Goal: Task Accomplishment & Management: Complete application form

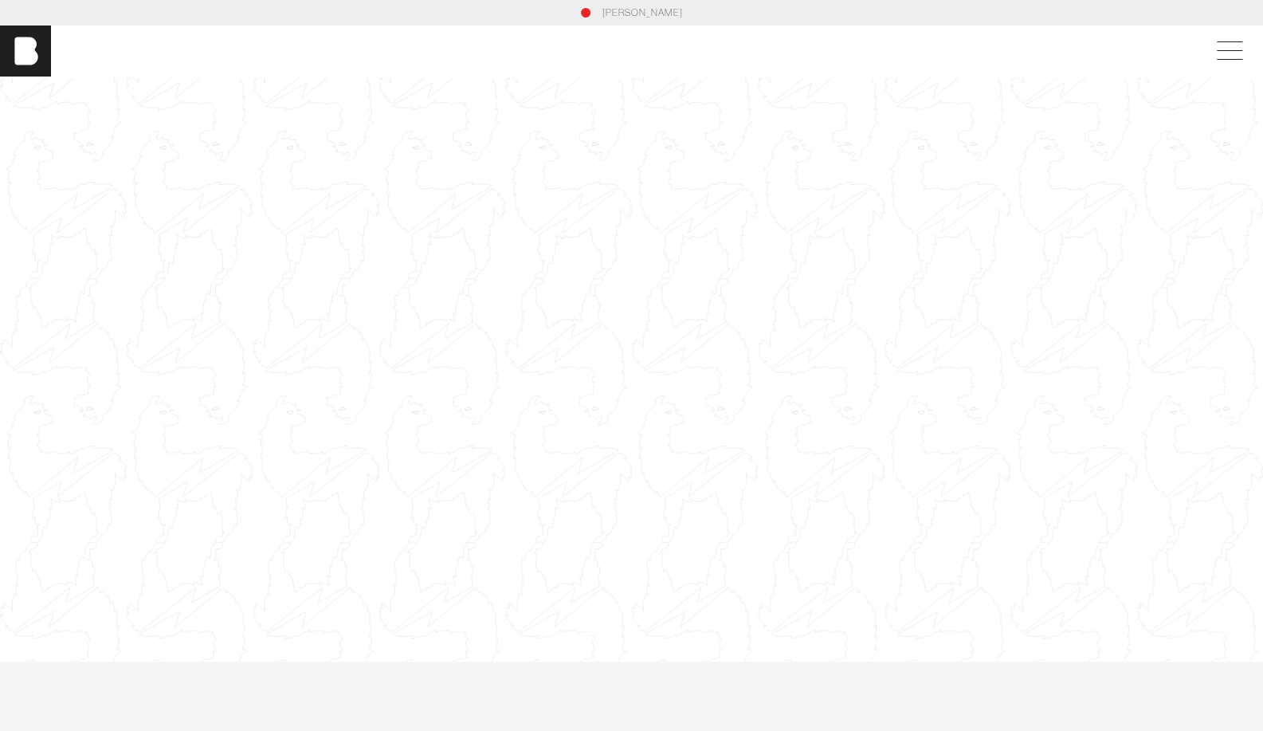
click at [666, 197] on div at bounding box center [631, 369] width 1263 height 711
click at [1232, 35] on div "[PERSON_NAME]" at bounding box center [631, 50] width 1263 height 51
click at [1238, 53] on span at bounding box center [1226, 51] width 37 height 29
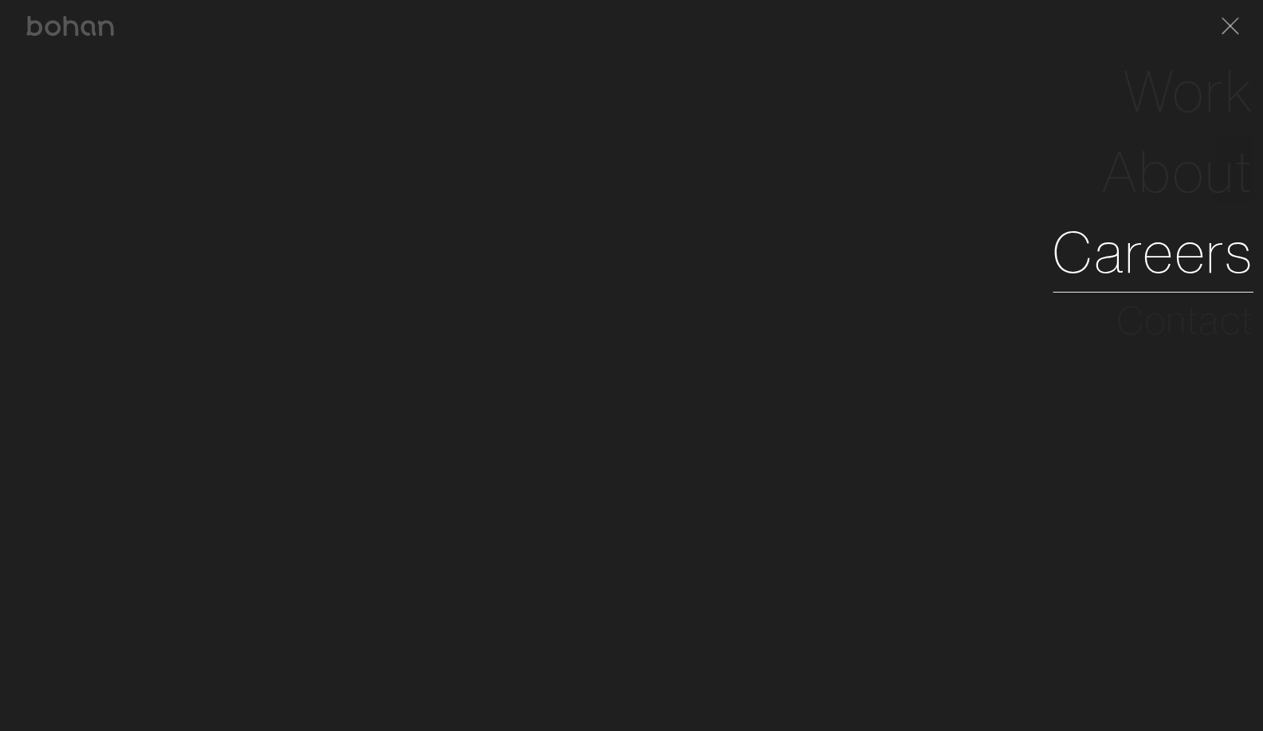
click at [1173, 269] on link "Careers" at bounding box center [1152, 252] width 201 height 80
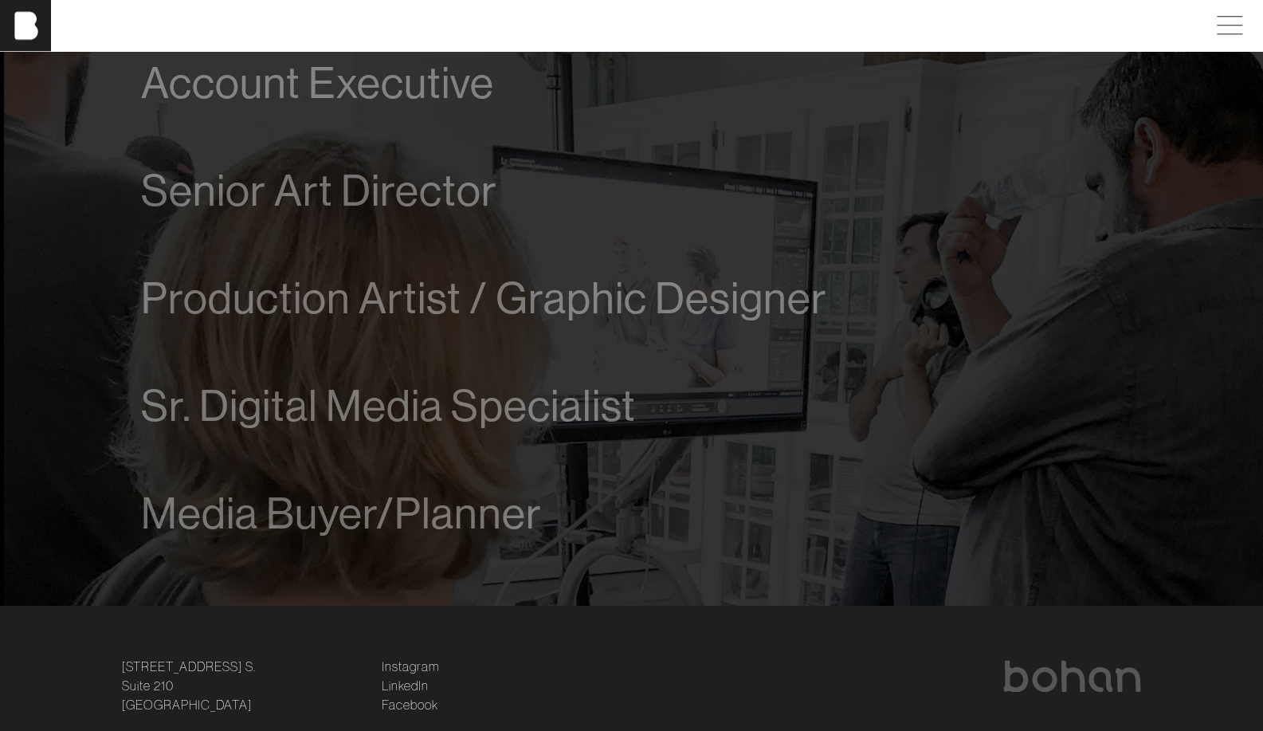
scroll to position [998, 0]
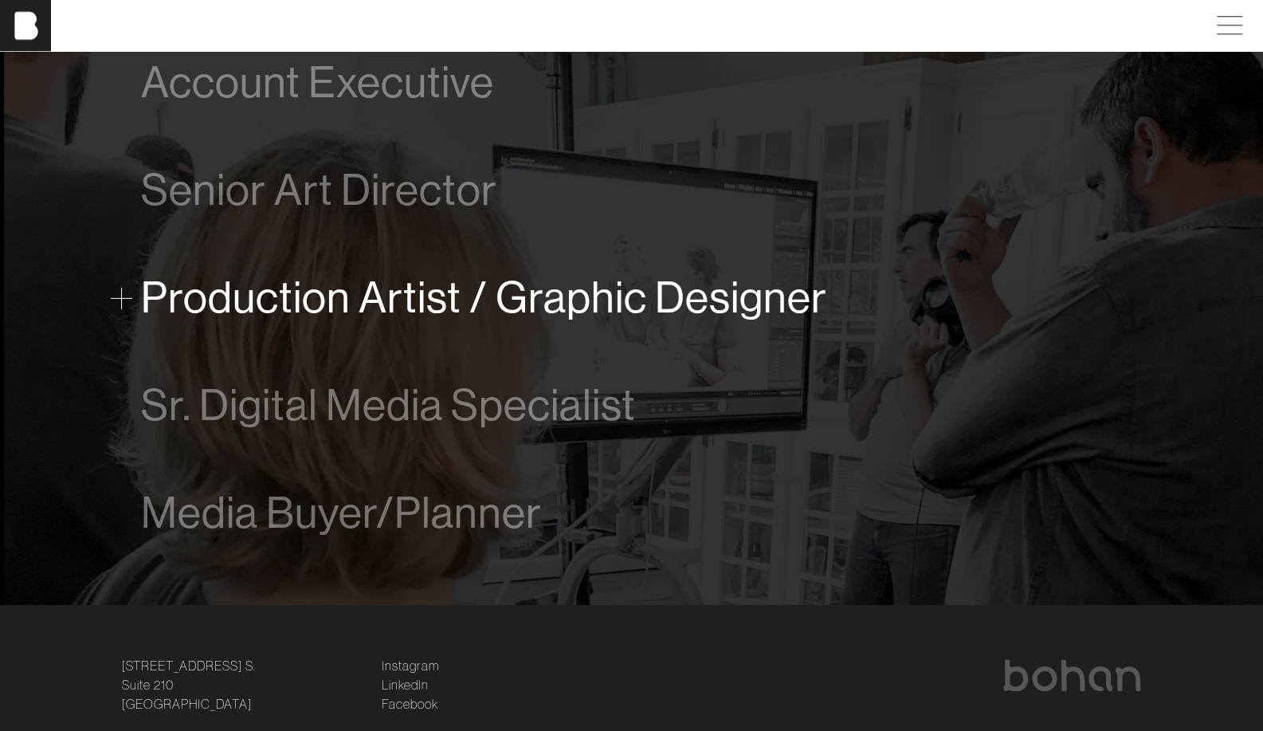
click at [685, 288] on span "Production Artist / Graphic Designer" at bounding box center [484, 297] width 686 height 49
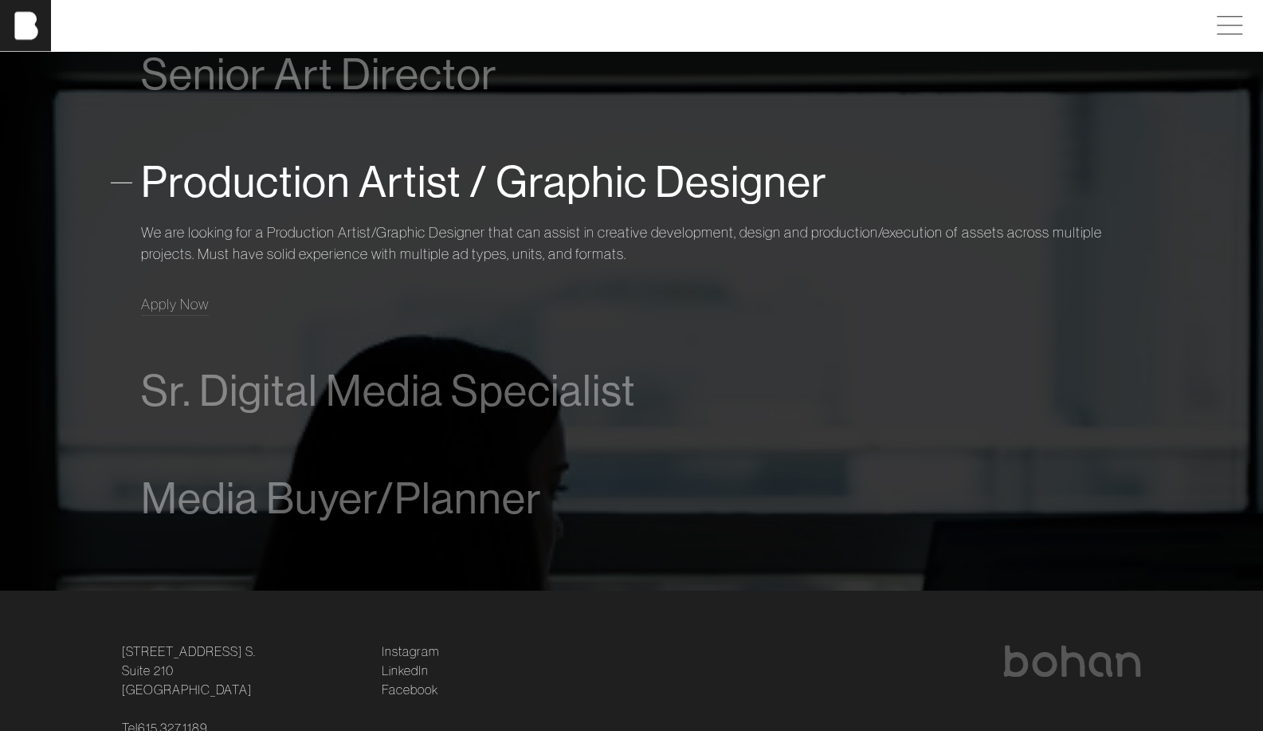
scroll to position [1131, 0]
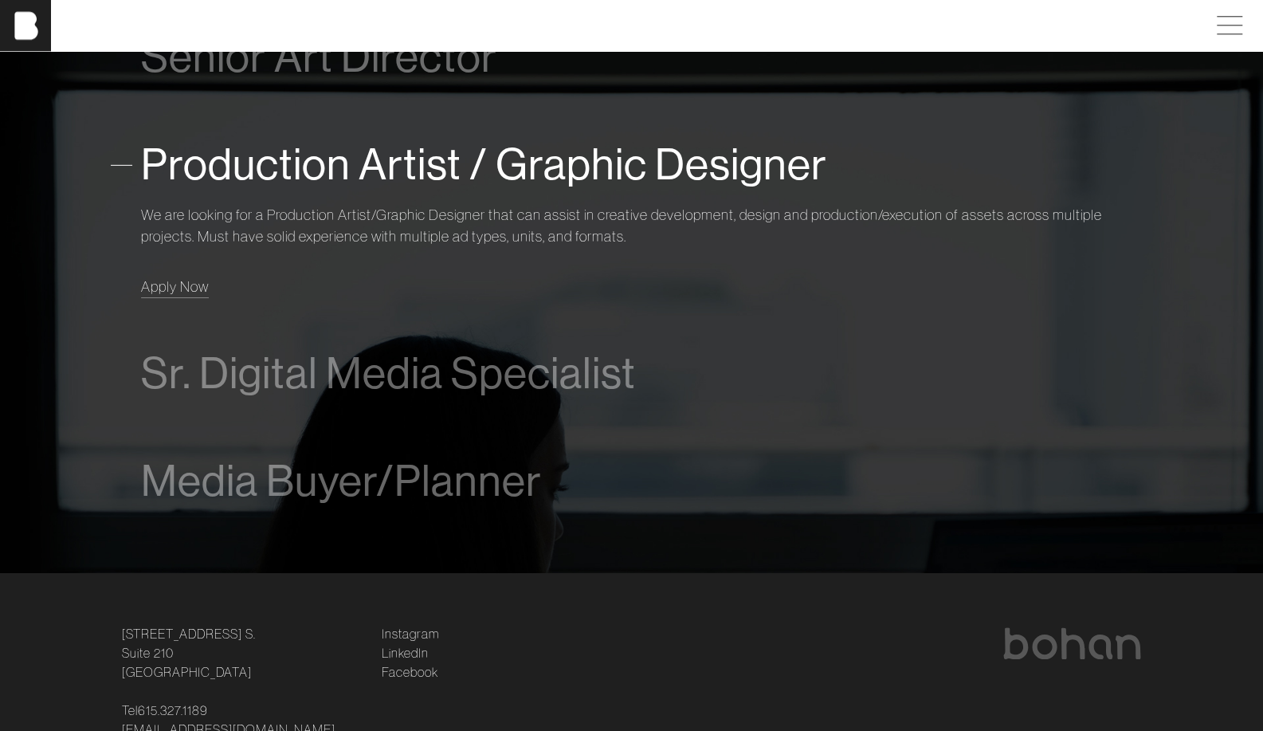
click at [180, 283] on span "Apply Now" at bounding box center [175, 286] width 68 height 18
click at [196, 279] on span "Apply Now" at bounding box center [175, 286] width 68 height 18
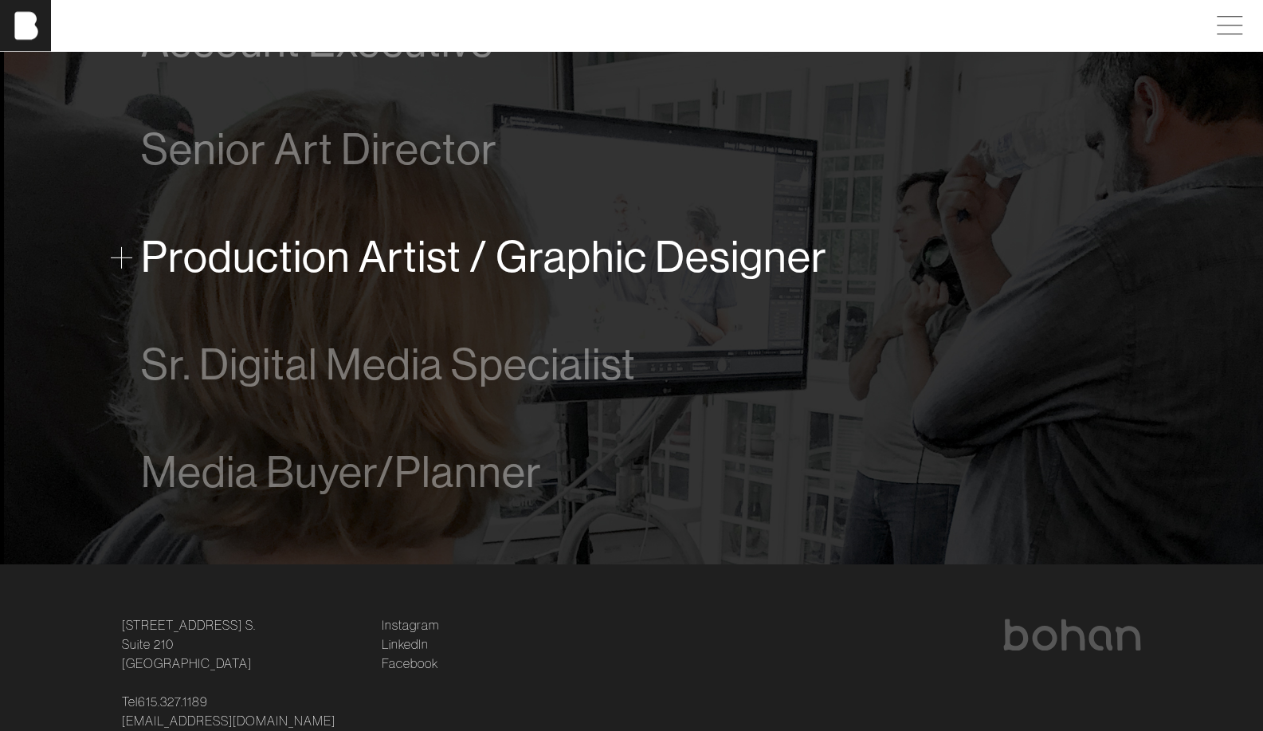
click at [390, 252] on span "Production Artist / Graphic Designer" at bounding box center [484, 257] width 686 height 49
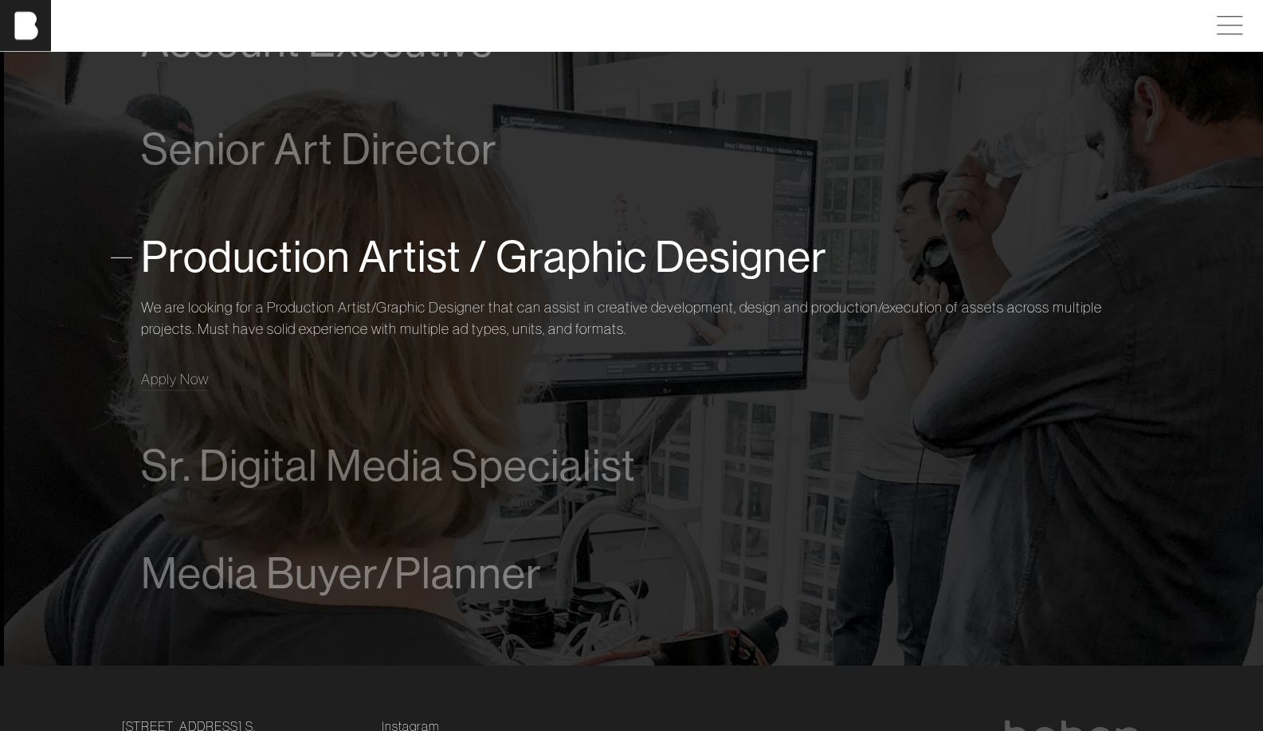
scroll to position [1131, 0]
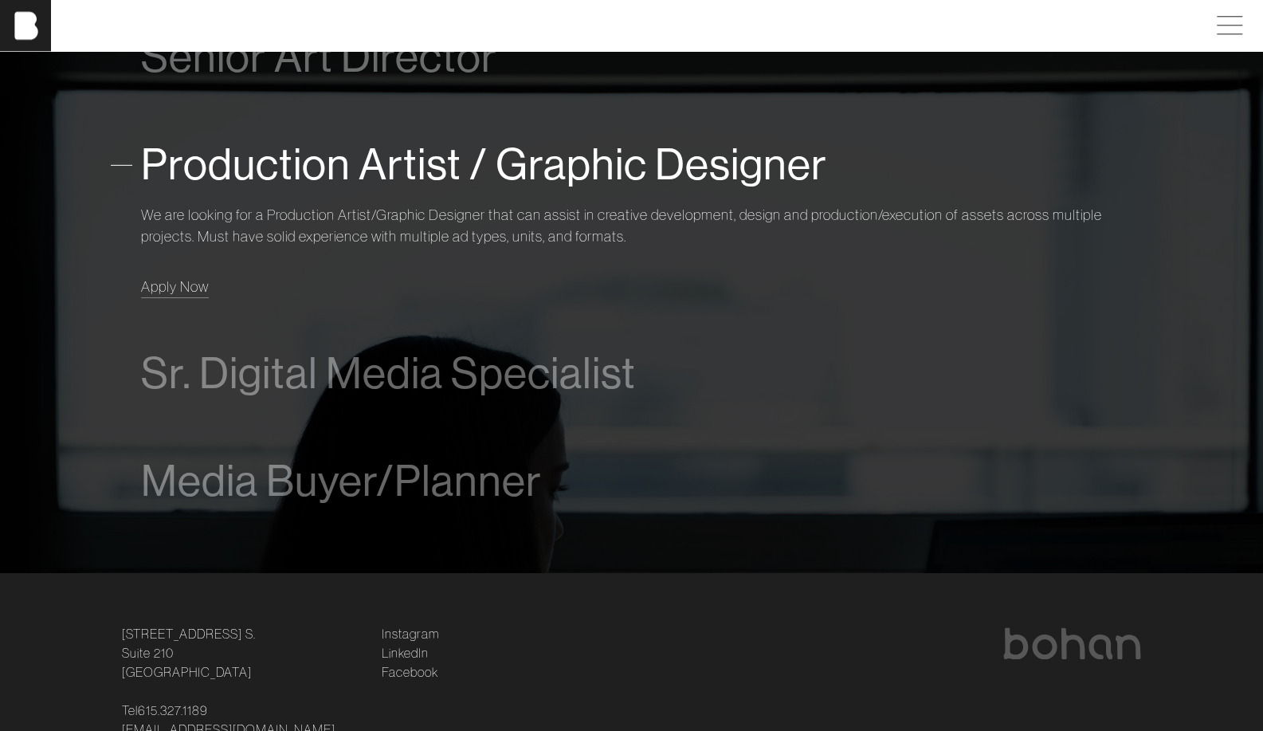
click at [152, 277] on span "Apply Now" at bounding box center [175, 286] width 68 height 18
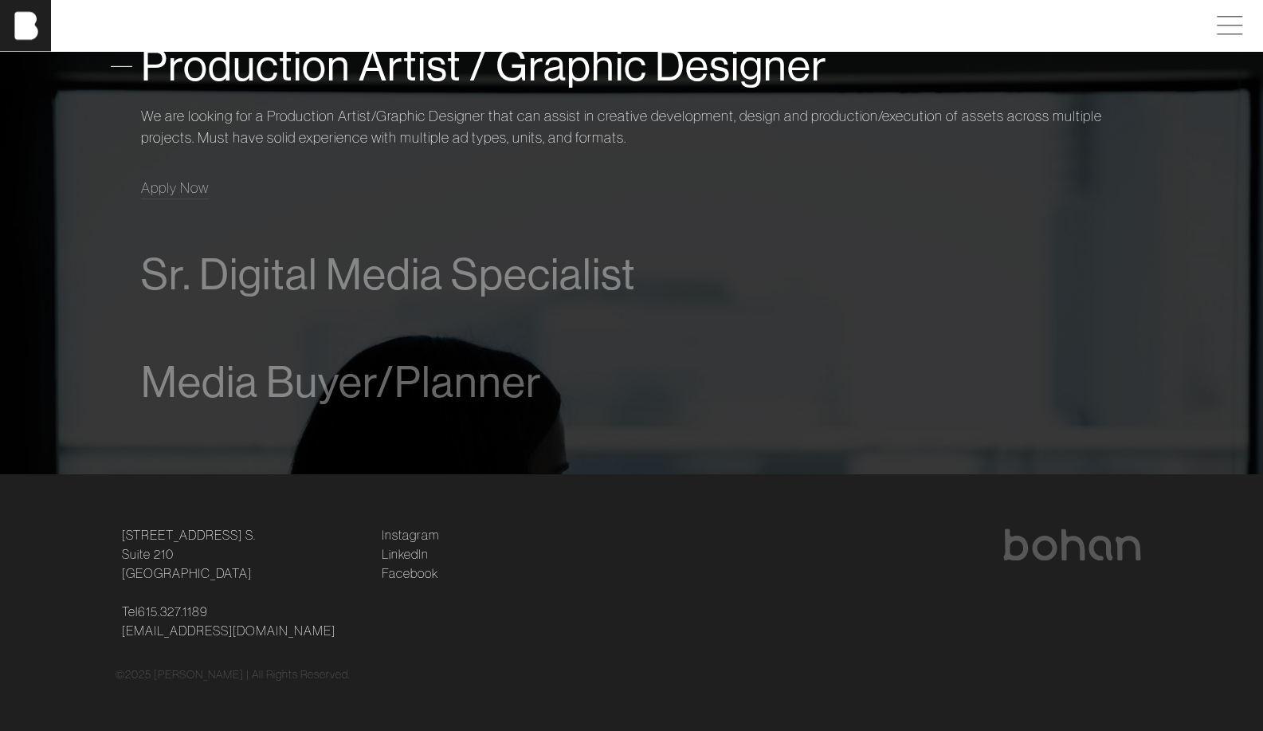
scroll to position [1232, 0]
click at [245, 625] on link "[EMAIL_ADDRESS][DOMAIN_NAME]" at bounding box center [229, 628] width 214 height 19
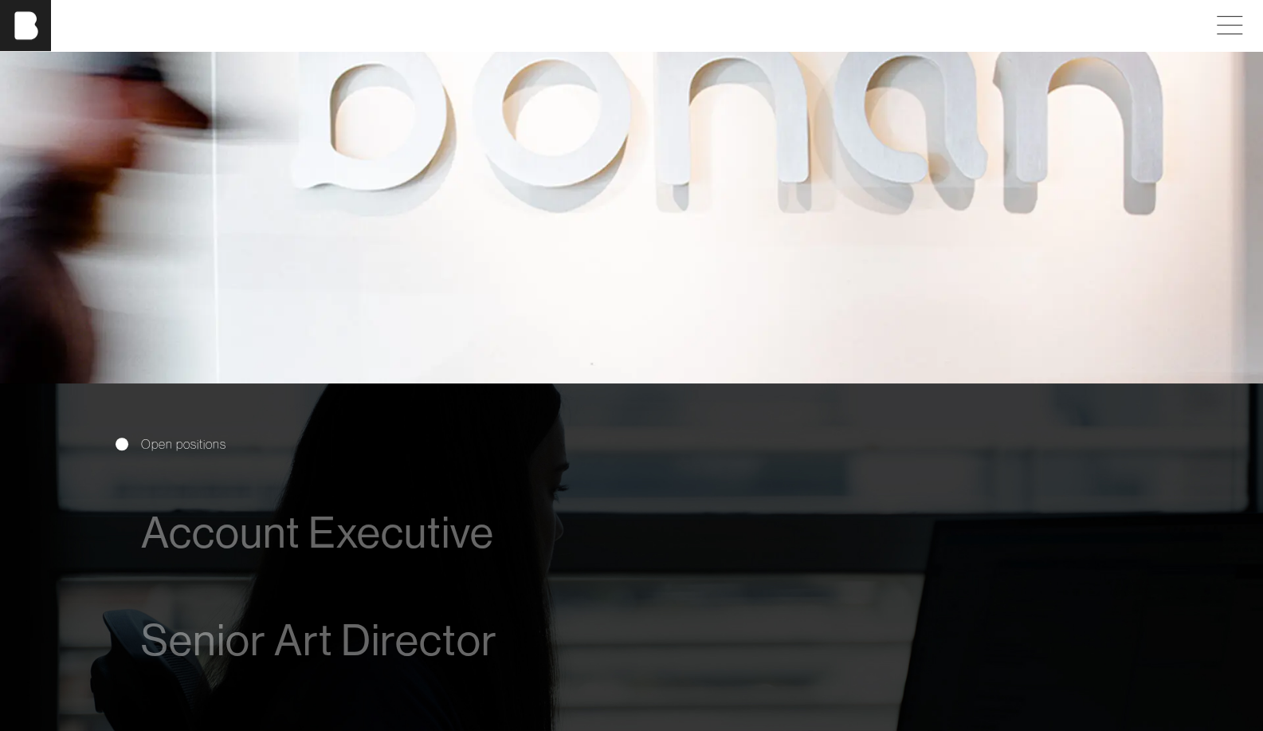
scroll to position [535, 0]
